Goal: Task Accomplishment & Management: Complete application form

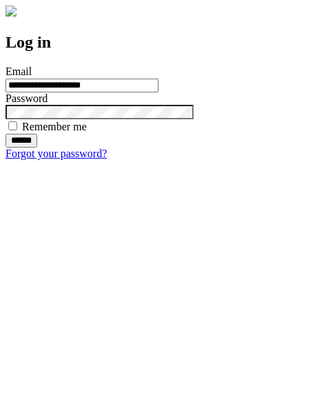
type input "**********"
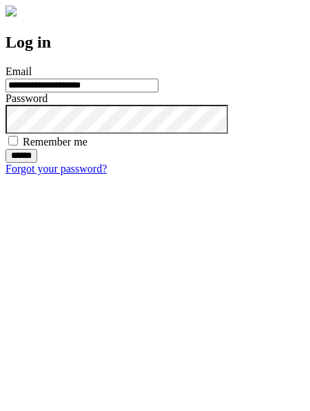
click at [37, 163] on input "******" at bounding box center [22, 156] width 32 height 14
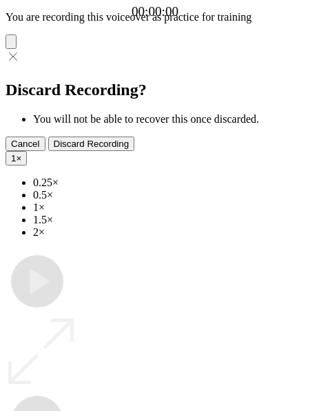
type input "**********"
